Goal: Task Accomplishment & Management: Use online tool/utility

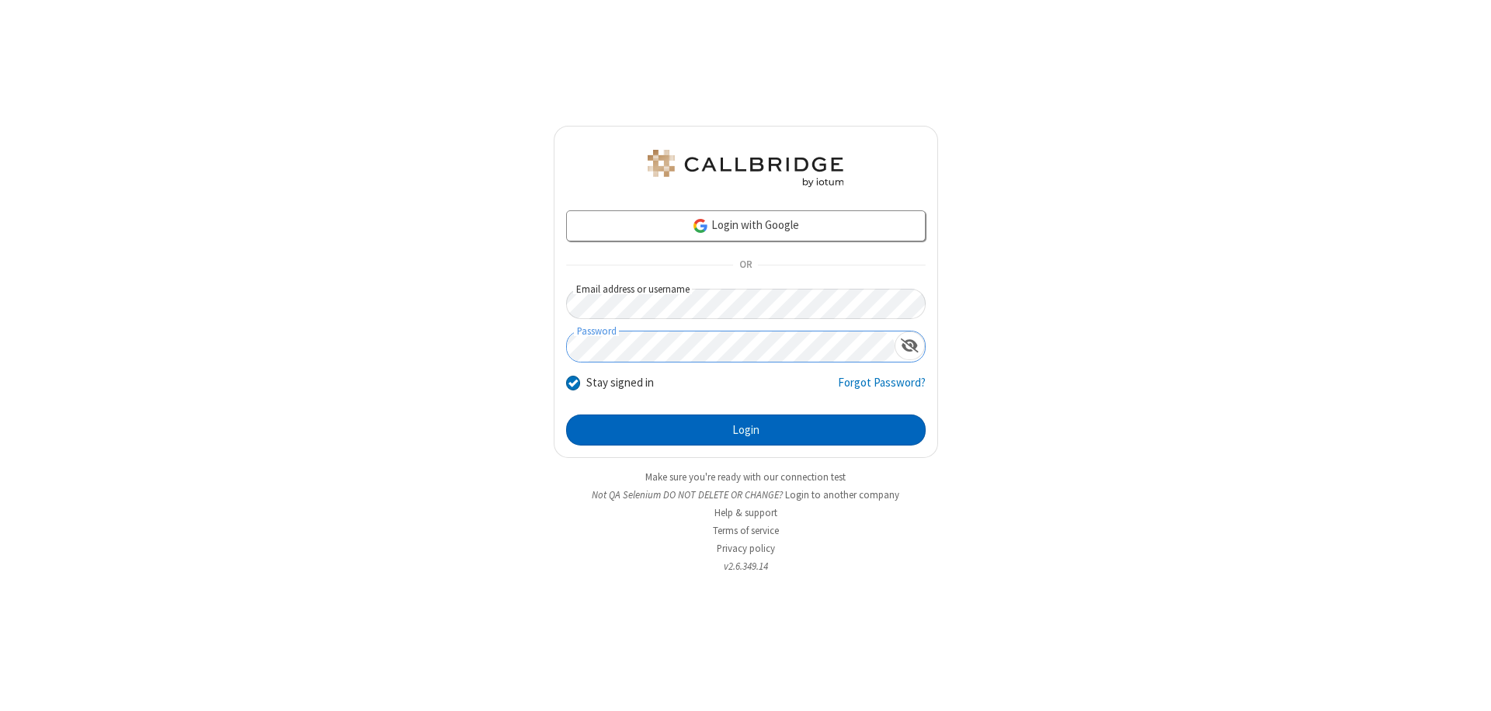
click at [745, 430] on button "Login" at bounding box center [745, 430] width 359 height 31
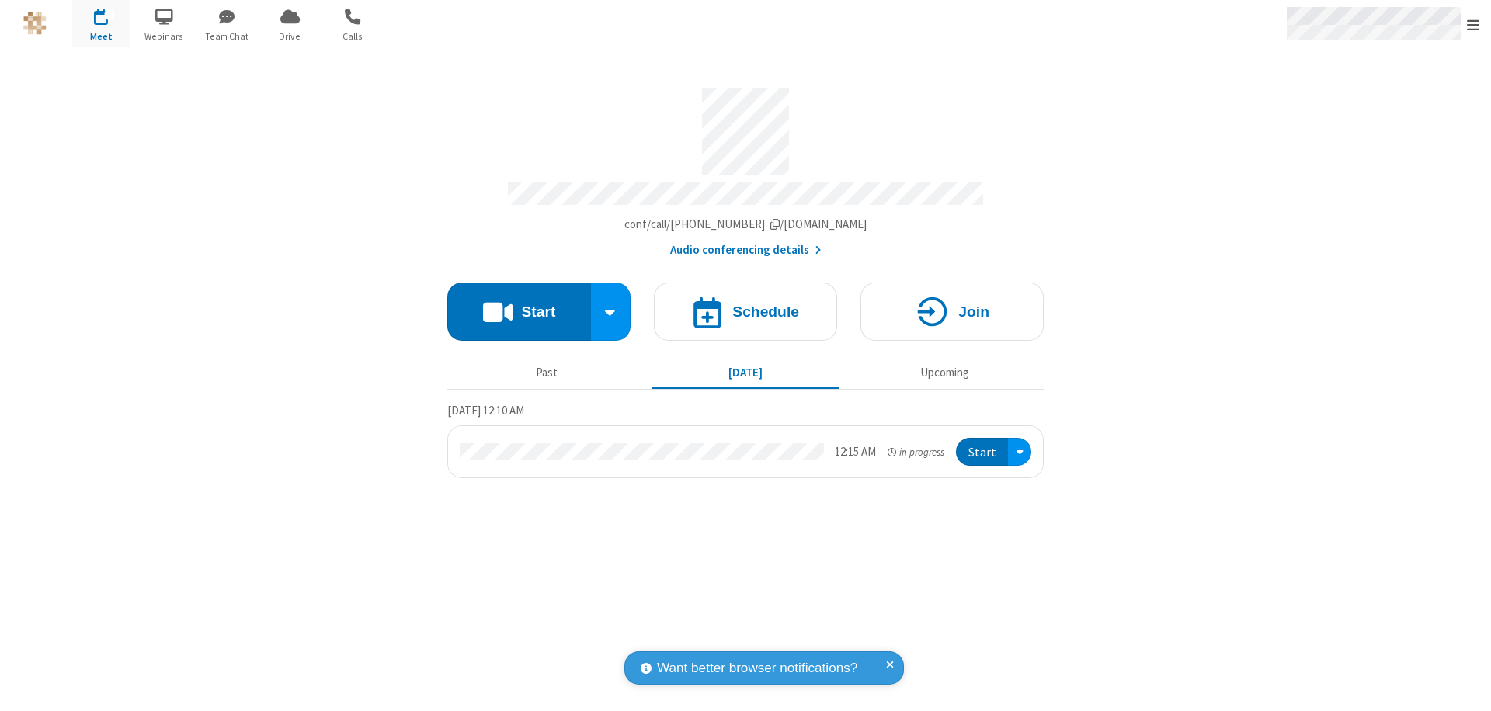
click at [1473, 24] on span "Open menu" at bounding box center [1473, 25] width 12 height 16
click at [290, 36] on span "Drive" at bounding box center [290, 37] width 58 height 14
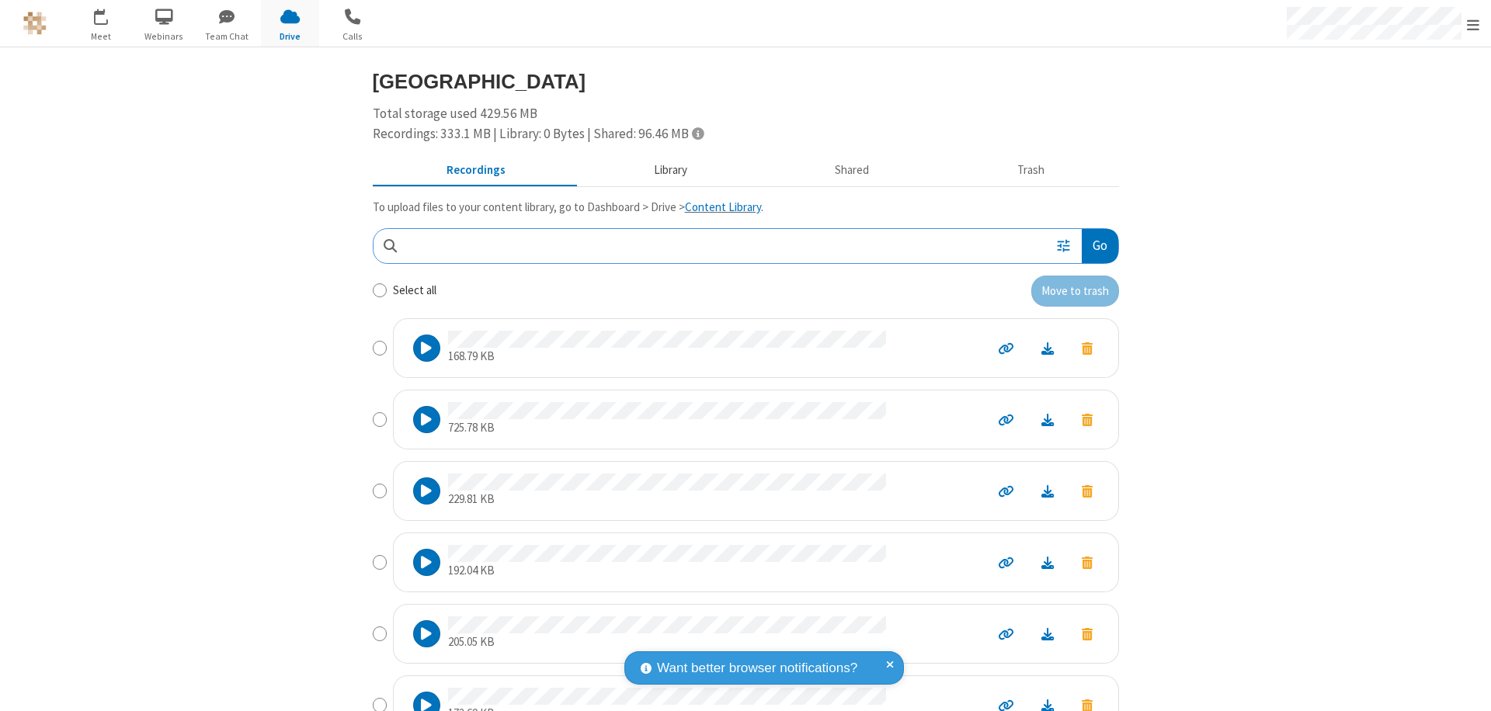
click at [662, 170] on button "Library" at bounding box center [670, 171] width 182 height 30
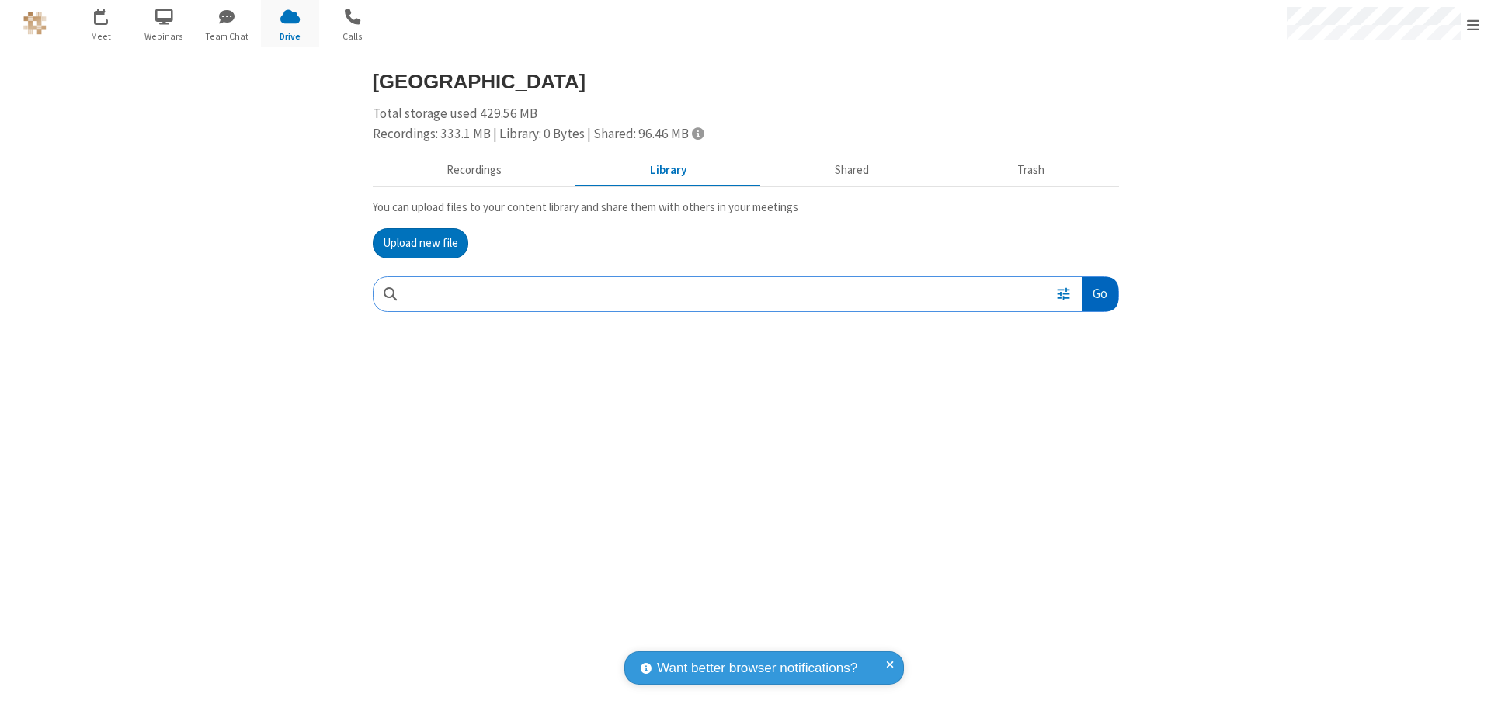
click at [1099, 293] on button "Go" at bounding box center [1100, 294] width 36 height 35
click at [420, 243] on button "Upload new file" at bounding box center [421, 243] width 96 height 31
